Goal: Transaction & Acquisition: Download file/media

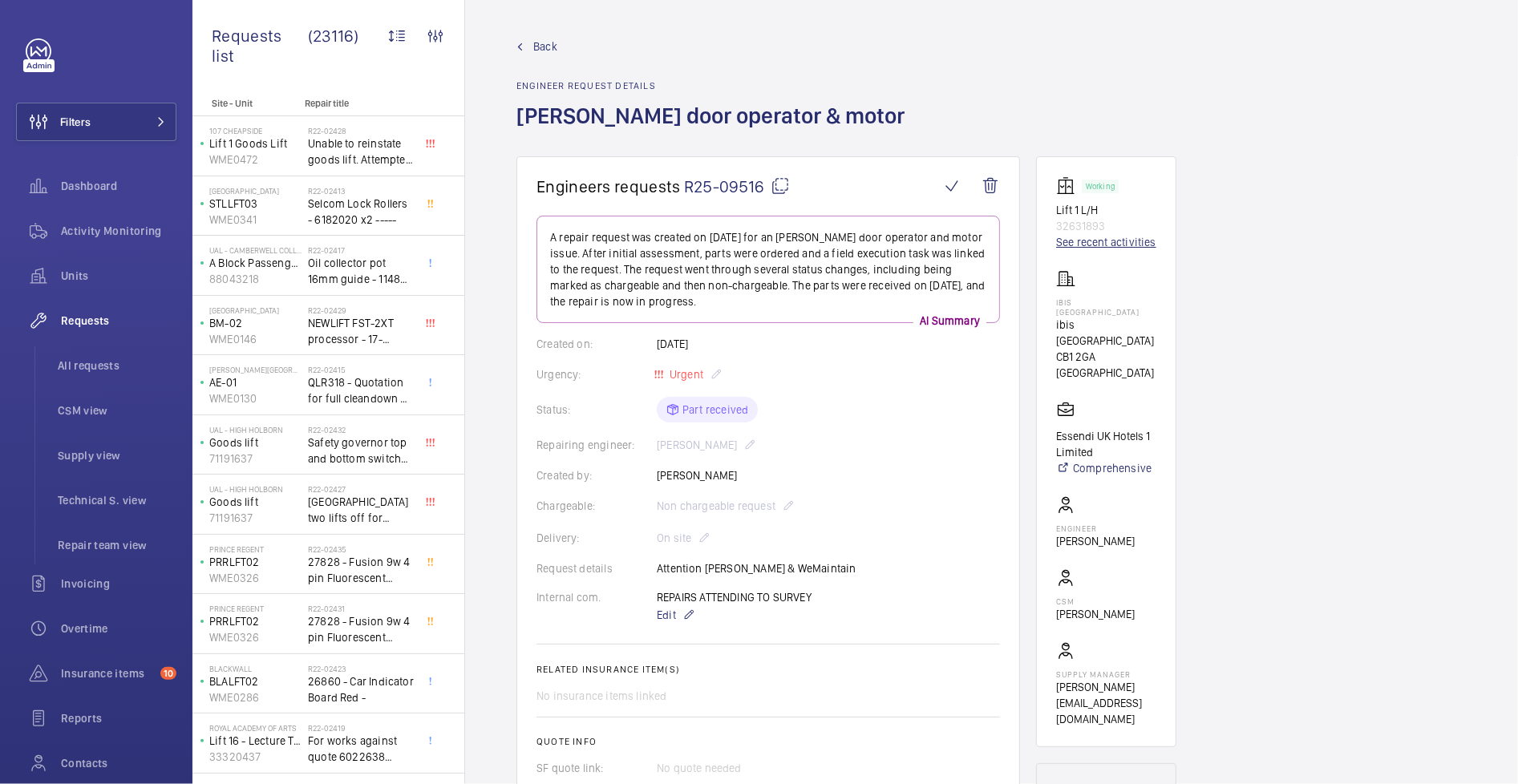
click at [1124, 243] on link "See recent activities" at bounding box center [1106, 242] width 100 height 16
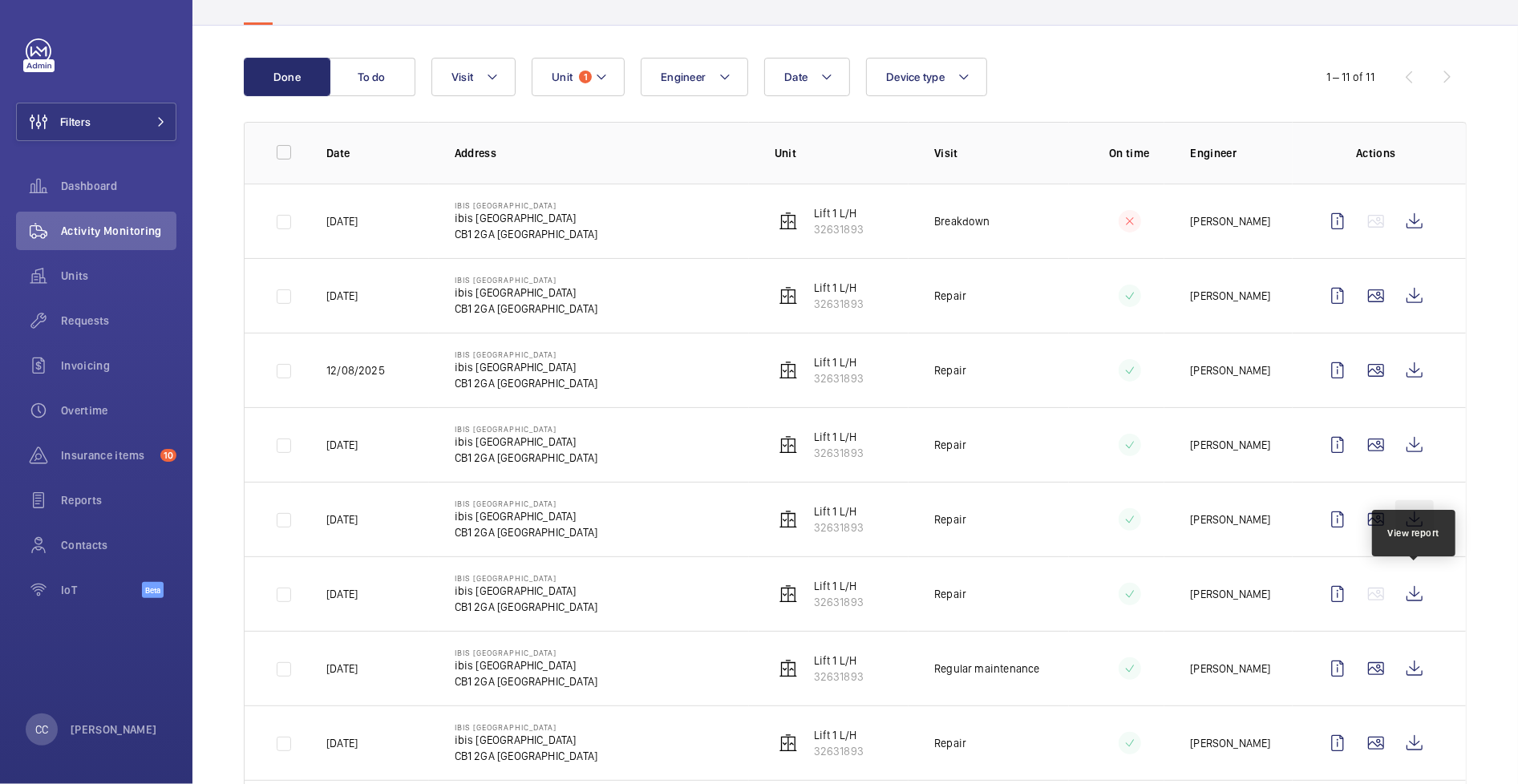
scroll to position [135, 0]
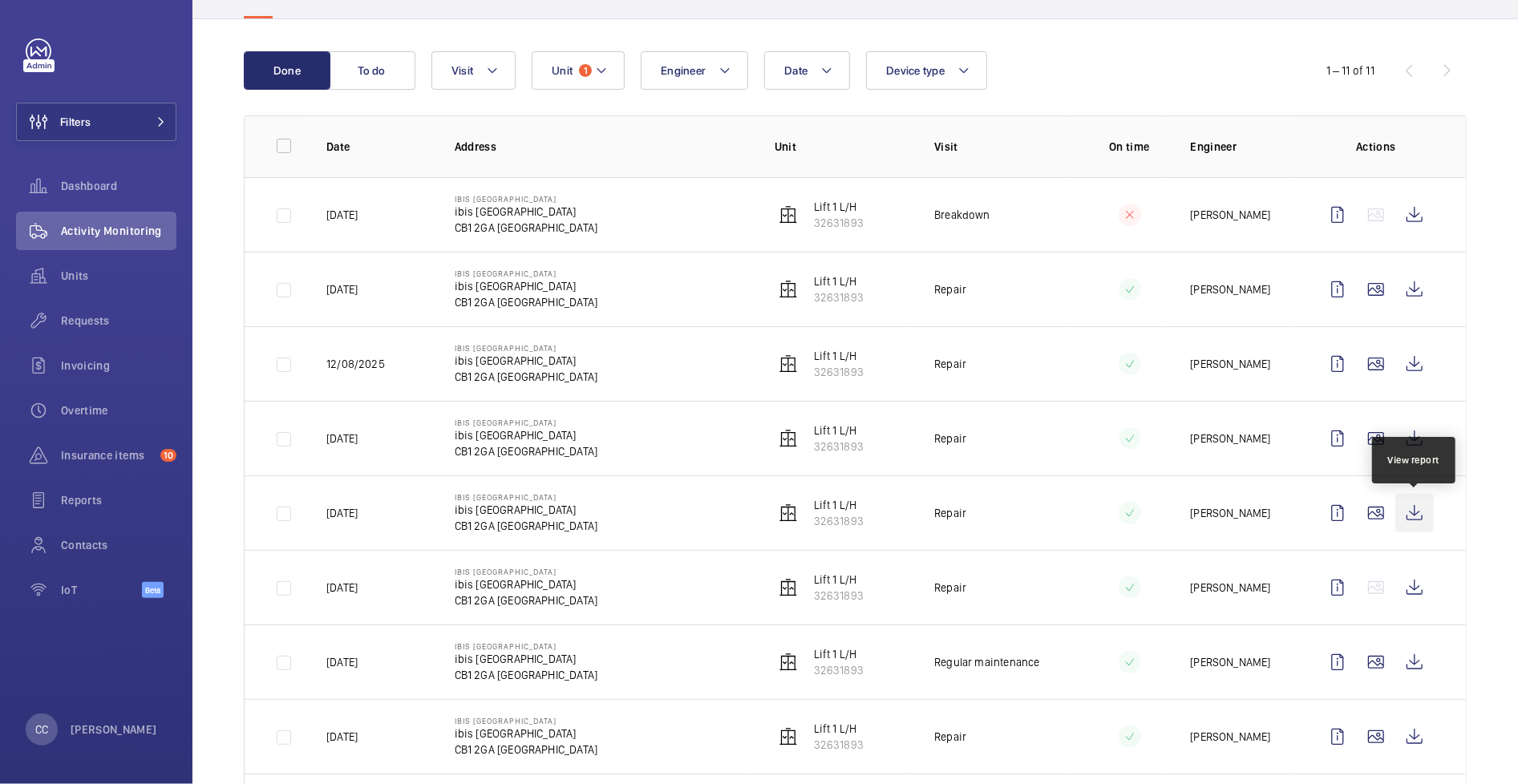
click at [1411, 525] on wm-front-icon-button at bounding box center [1414, 512] width 39 height 39
click at [1413, 590] on wm-front-icon-button at bounding box center [1414, 587] width 39 height 39
